Goal: Information Seeking & Learning: Check status

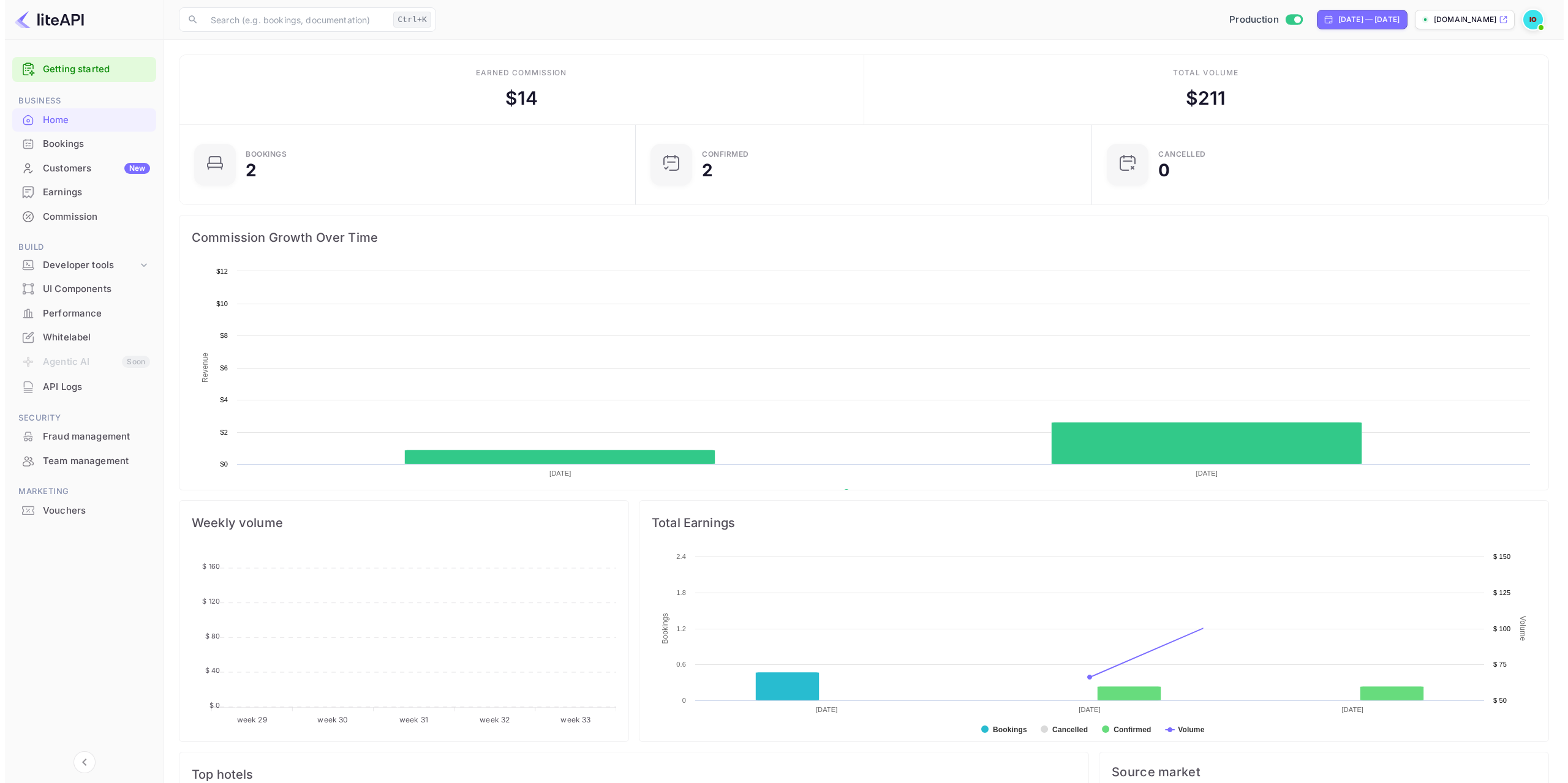
scroll to position [190, 440]
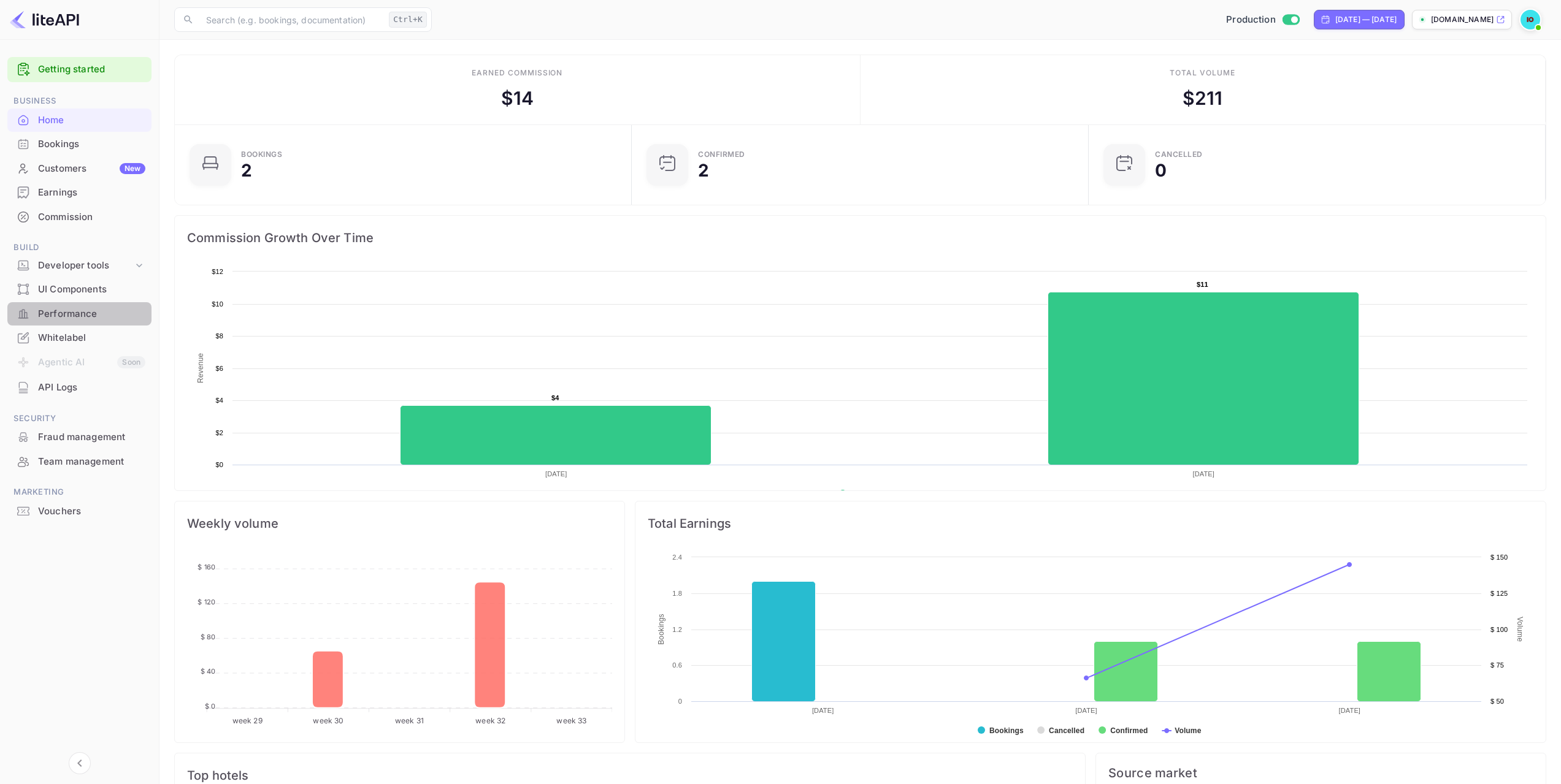
click at [79, 319] on div "Performance" at bounding box center [91, 314] width 107 height 14
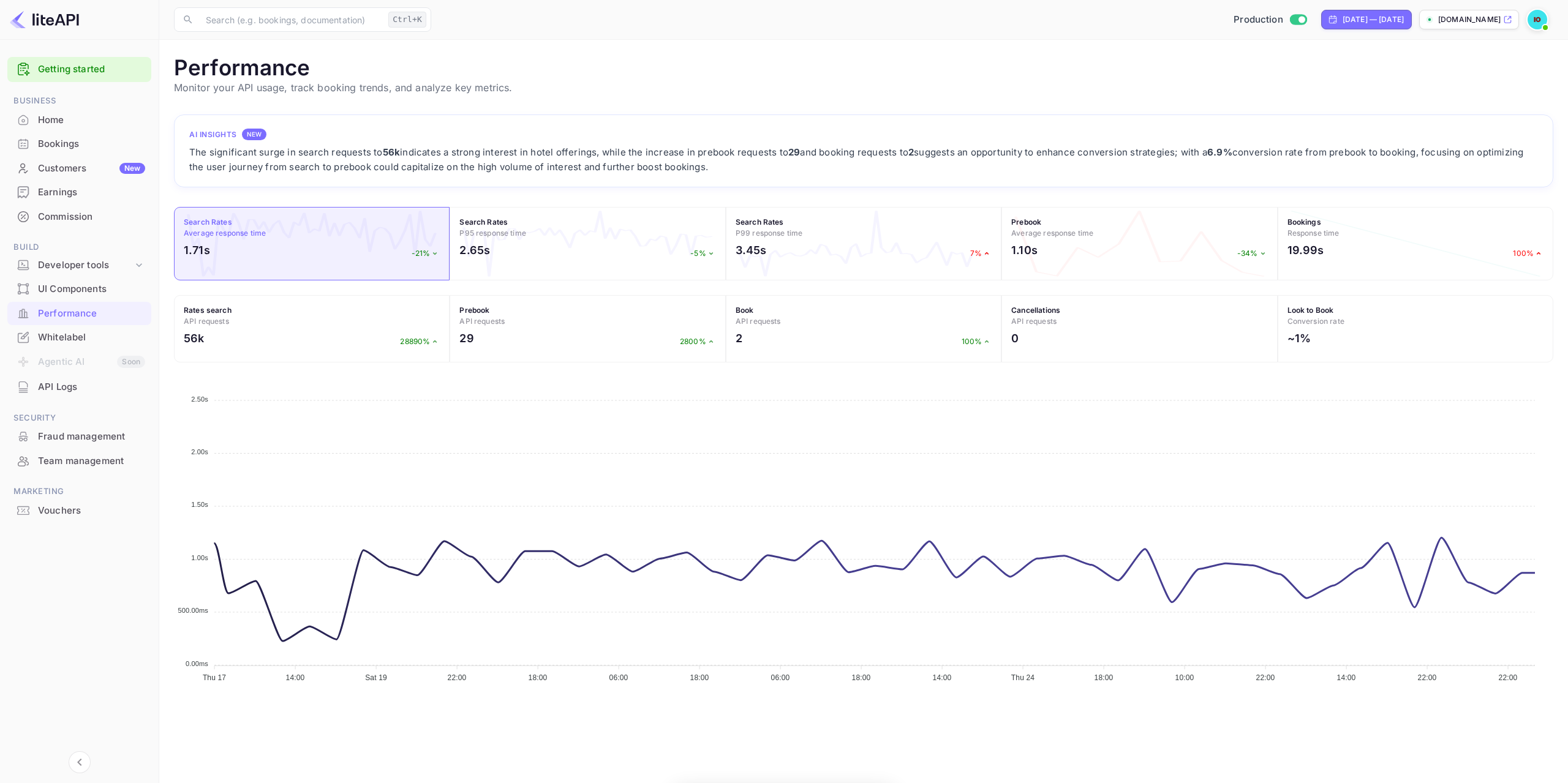
scroll to position [306, 1370]
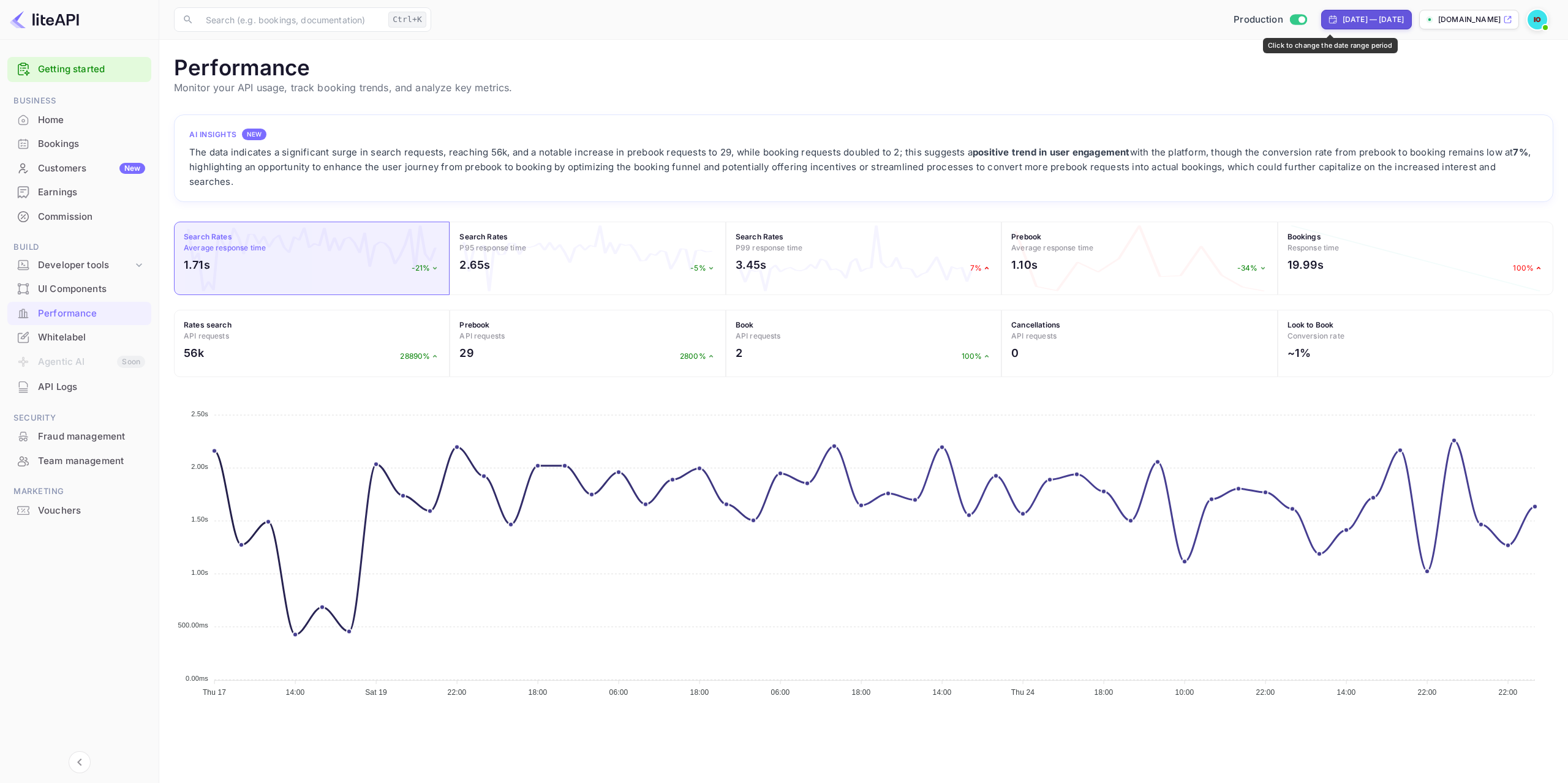
click at [1343, 18] on div "[DATE] — [DATE]" at bounding box center [1373, 20] width 61 height 11
select select "6"
select select "2025"
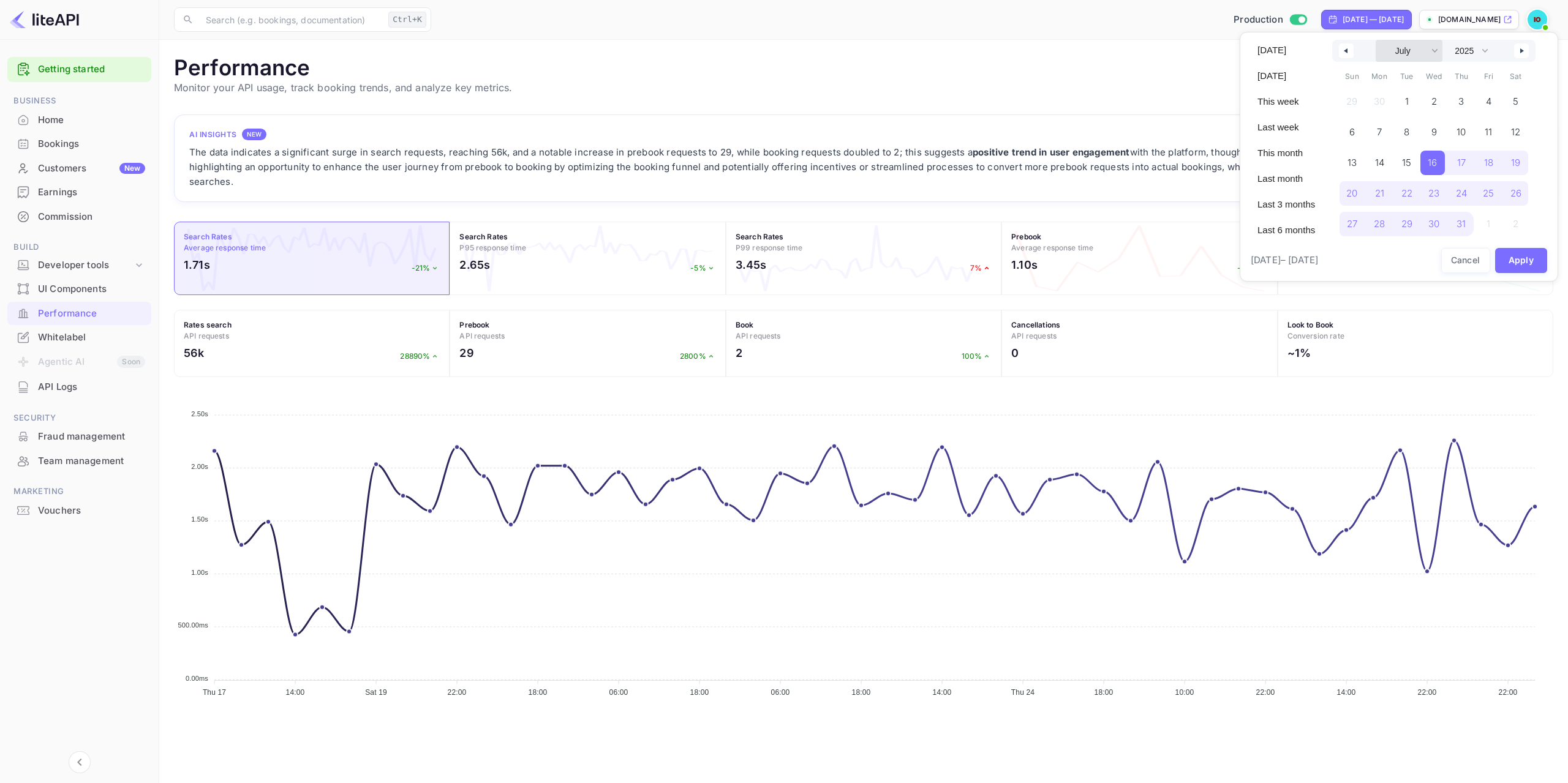
click at [1411, 48] on select "January February March April May June July August September October November De…" at bounding box center [1409, 51] width 67 height 22
select select "7"
click at [1376, 40] on select "January February March April May June July August September October November De…" at bounding box center [1409, 51] width 67 height 22
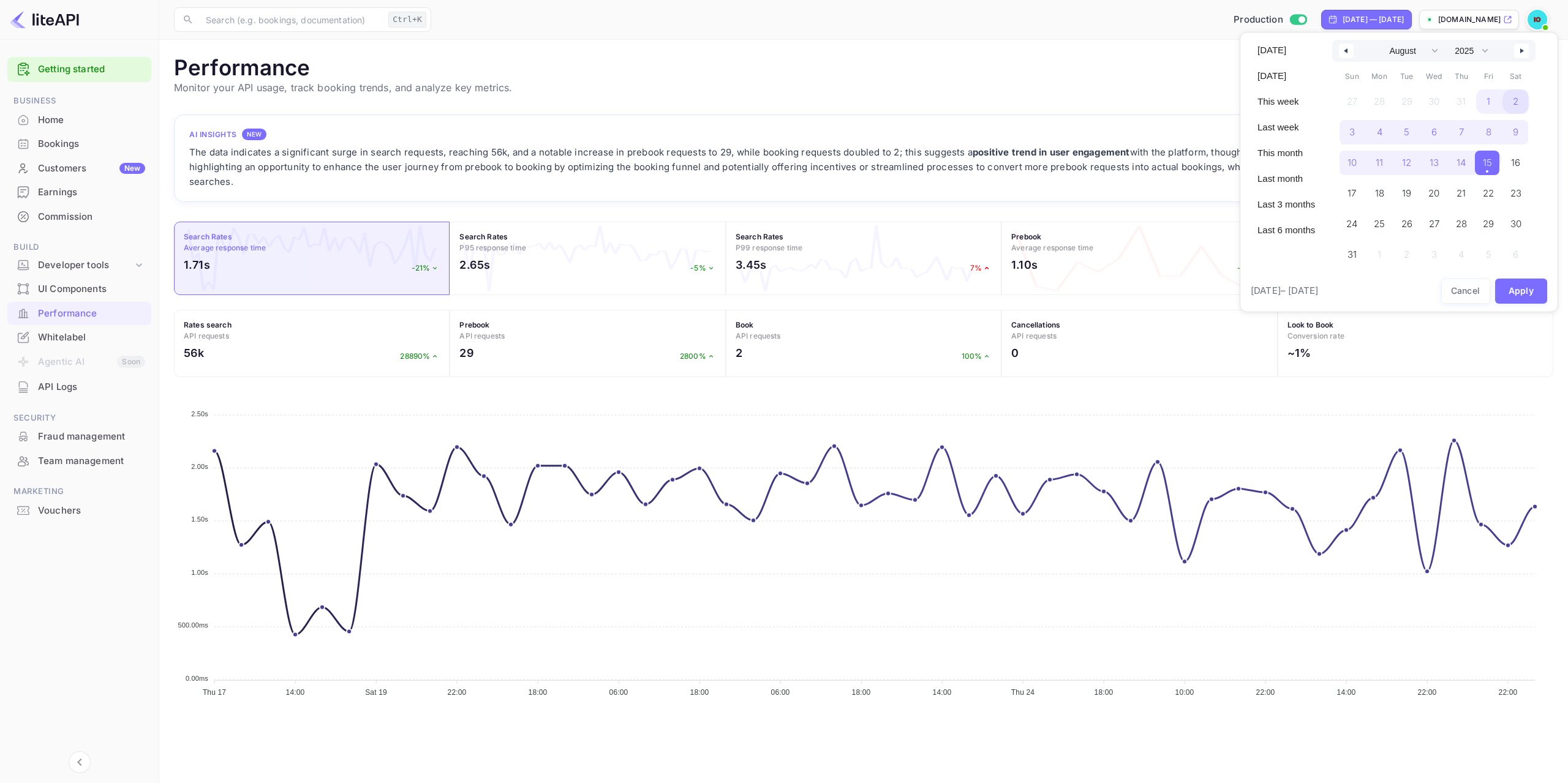
click at [1518, 101] on span "2" at bounding box center [1516, 102] width 28 height 24
click at [1487, 167] on span "15" at bounding box center [1487, 163] width 9 height 22
click at [1521, 296] on button "Apply" at bounding box center [1521, 291] width 53 height 25
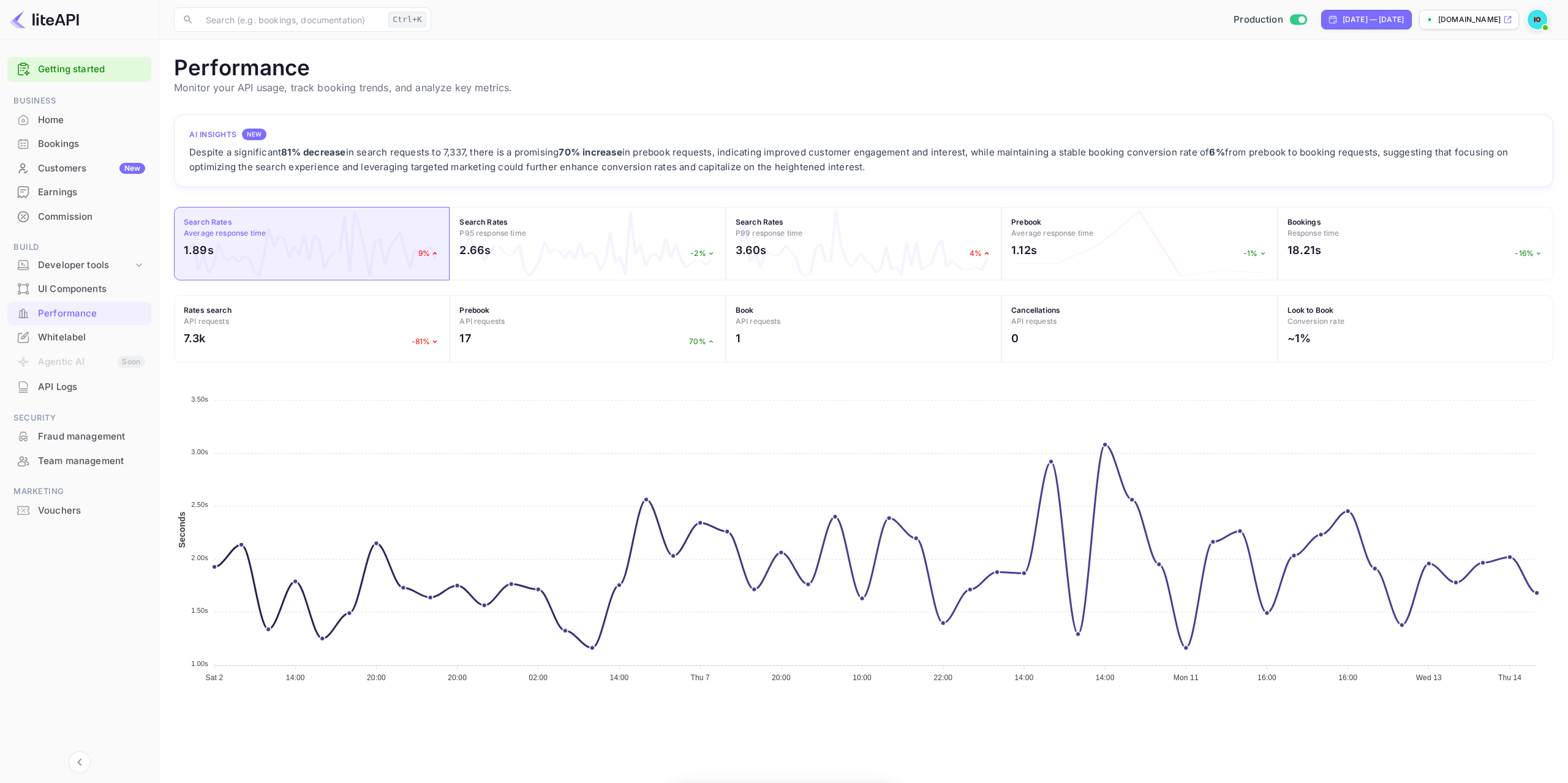
scroll to position [306, 1370]
click at [539, 316] on h4 "Prebook API requests" at bounding box center [587, 316] width 256 height 22
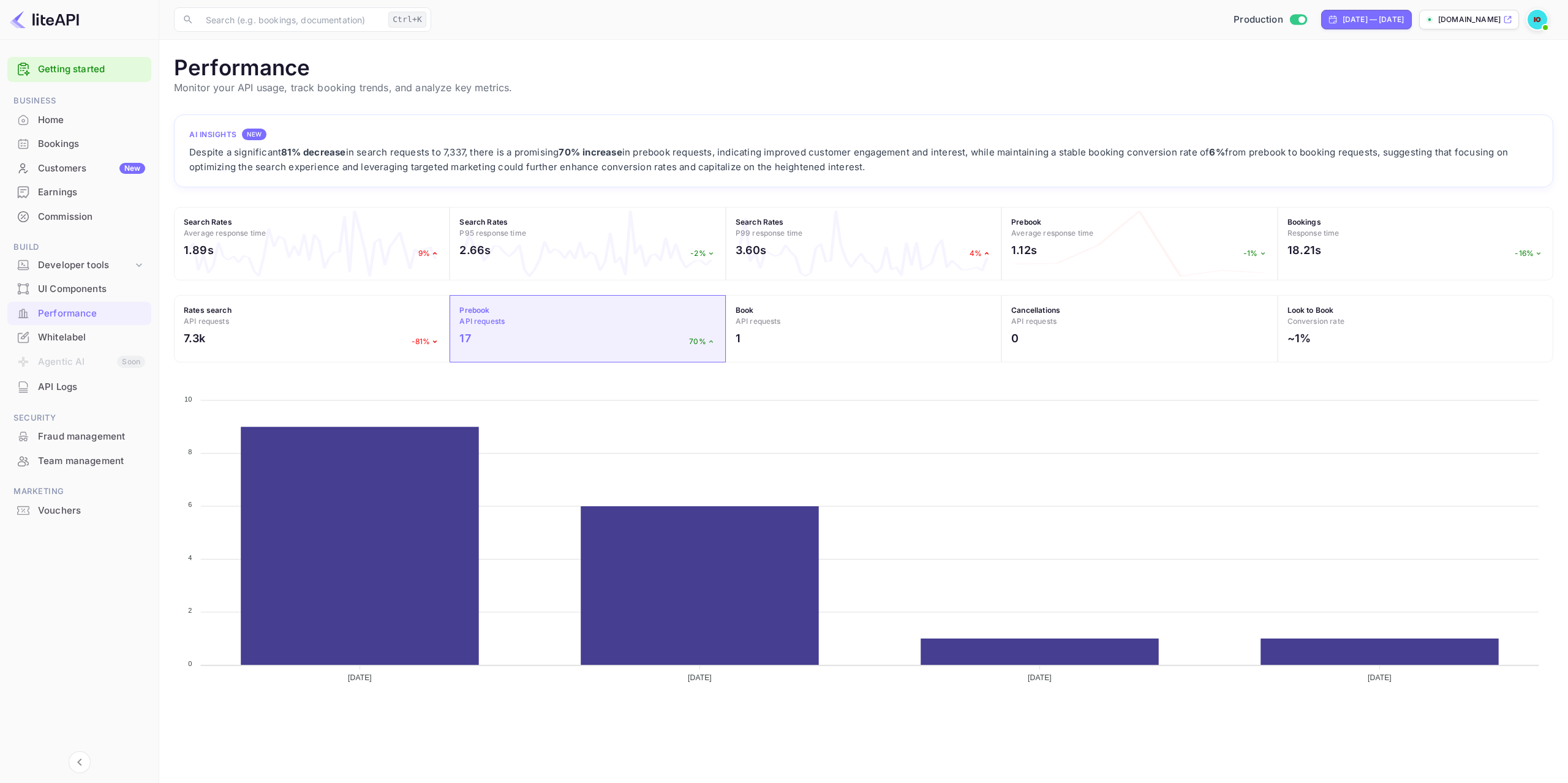
click at [93, 399] on div "API Logs" at bounding box center [79, 387] width 144 height 24
